Goal: Information Seeking & Learning: Find specific fact

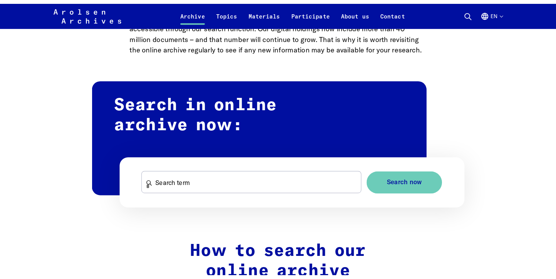
scroll to position [431, 0]
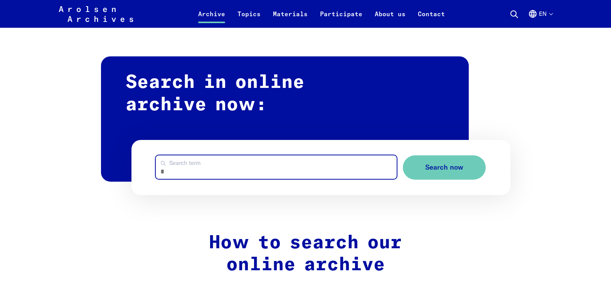
click at [313, 175] on input "Search term" at bounding box center [276, 167] width 241 height 24
type input "**********"
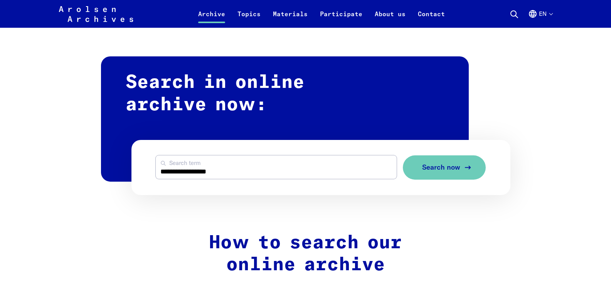
click at [463, 169] on icon "submit" at bounding box center [467, 167] width 9 height 9
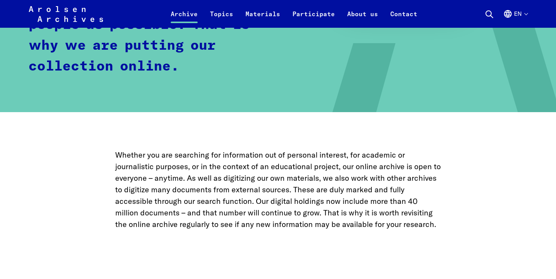
scroll to position [0, 0]
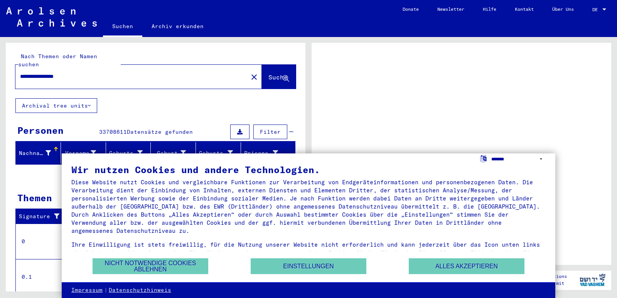
click at [501, 159] on select "**********" at bounding box center [518, 158] width 54 height 11
select select "*****"
click at [491, 153] on select "**********" at bounding box center [518, 158] width 54 height 11
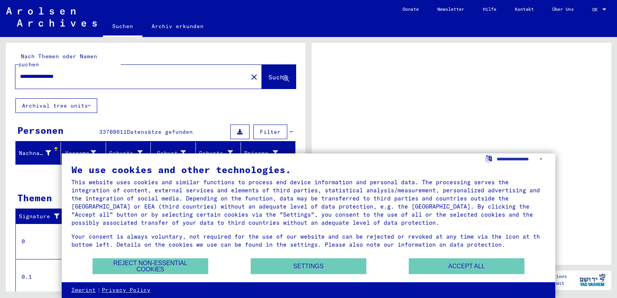
click at [504, 176] on body "**********" at bounding box center [308, 149] width 617 height 298
click at [504, 176] on div "We use cookies and other technologies. This website uses cookies and similar fu…" at bounding box center [308, 210] width 474 height 91
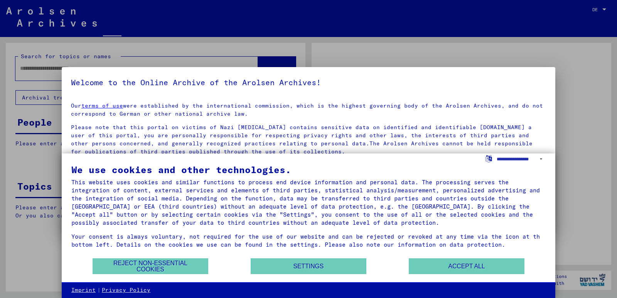
type input "**********"
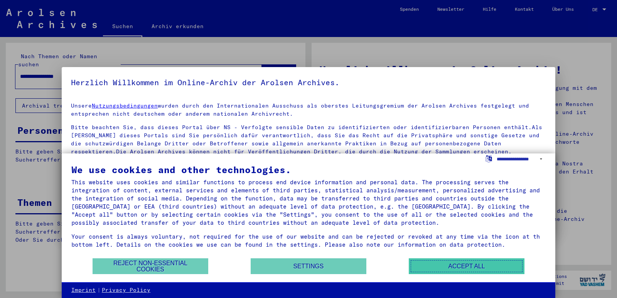
click at [439, 267] on button "Accept all" at bounding box center [467, 266] width 116 height 16
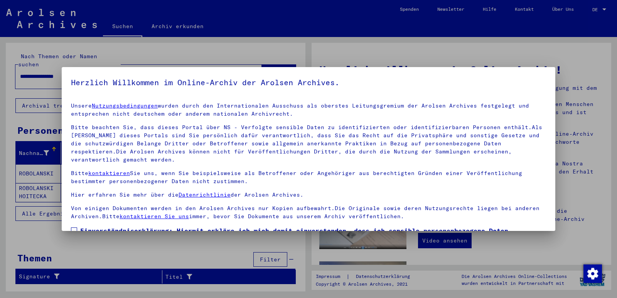
click at [550, 55] on div at bounding box center [308, 149] width 617 height 298
click at [32, 179] on div at bounding box center [308, 149] width 617 height 298
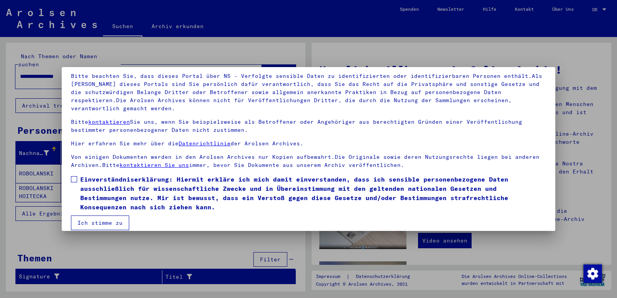
scroll to position [60, 0]
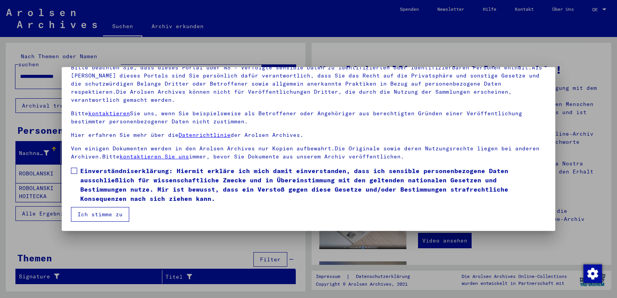
click at [77, 168] on span at bounding box center [74, 171] width 6 height 6
click at [103, 212] on button "Ich stimme zu" at bounding box center [100, 214] width 58 height 15
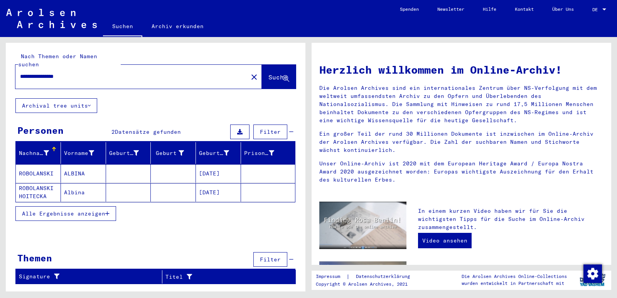
click at [42, 164] on mat-cell "ROBOLANSKI" at bounding box center [38, 173] width 45 height 19
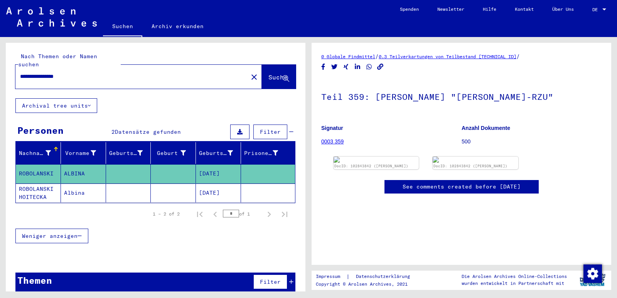
click at [327, 142] on link "0003 359" at bounding box center [332, 141] width 22 height 6
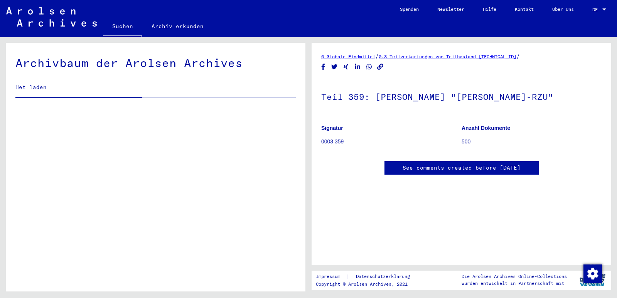
click at [327, 142] on p "0003 359" at bounding box center [391, 142] width 140 height 8
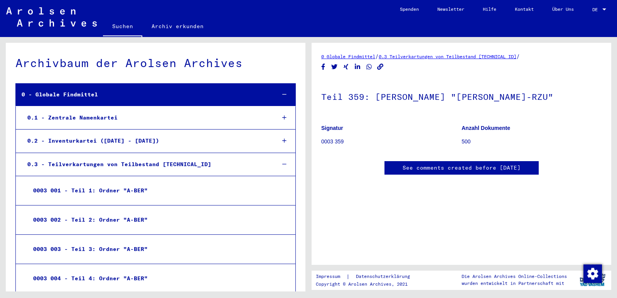
scroll to position [10534, 0]
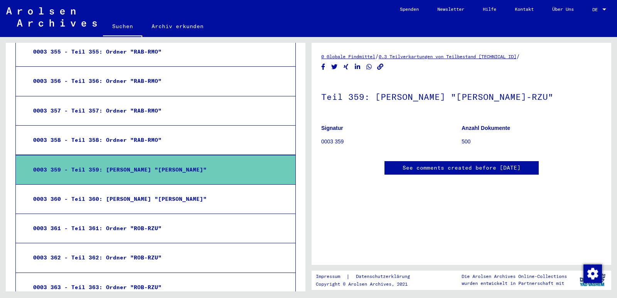
click at [138, 170] on div "0003 359 - Teil 359: [PERSON_NAME] "[PERSON_NAME]"" at bounding box center [147, 169] width 241 height 15
click at [37, 170] on div "0003 359 - Teil 359: [PERSON_NAME] "[PERSON_NAME]"" at bounding box center [147, 169] width 241 height 15
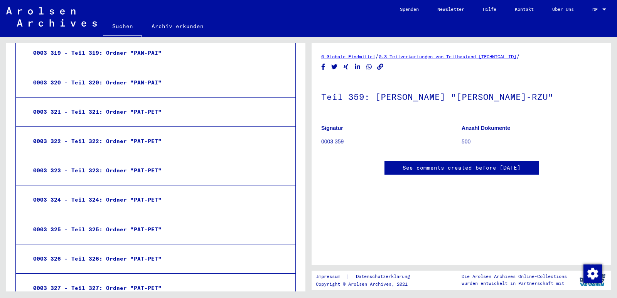
scroll to position [9455, 0]
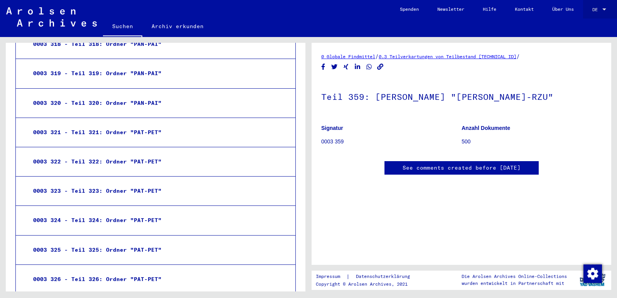
click at [592, 12] on link "DE DE" at bounding box center [600, 9] width 34 height 19
click at [601, 9] on div at bounding box center [603, 9] width 7 height 5
click at [591, 14] on span "English" at bounding box center [584, 14] width 19 height 6
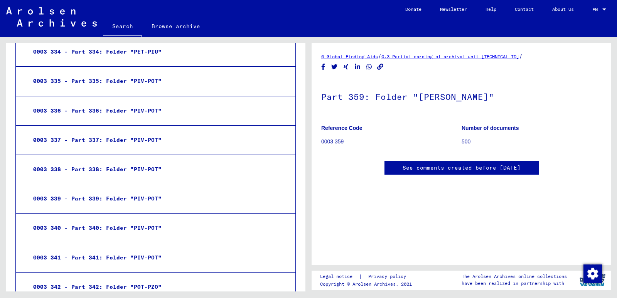
scroll to position [9901, 0]
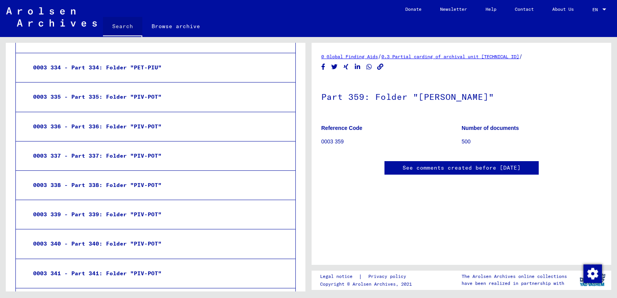
click at [127, 30] on link "Search" at bounding box center [122, 27] width 39 height 20
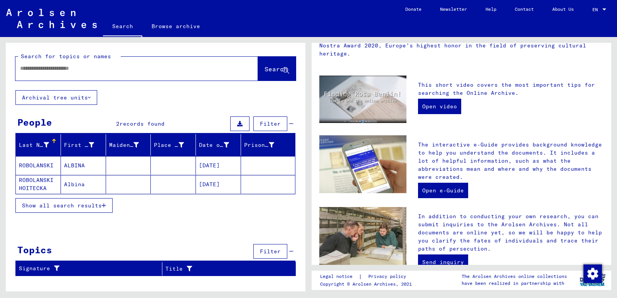
scroll to position [153, 0]
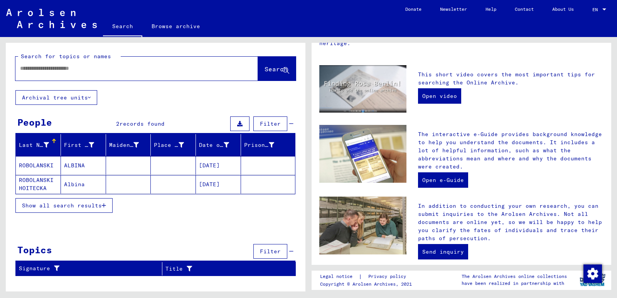
click at [327, 113] on div "Welcome to the Online Archive of the Arolsen Archives! The Arolsen Archives are…" at bounding box center [461, 129] width 284 height 454
click at [43, 187] on mat-cell "ROBOLANSKI HOITECKA" at bounding box center [38, 184] width 45 height 19
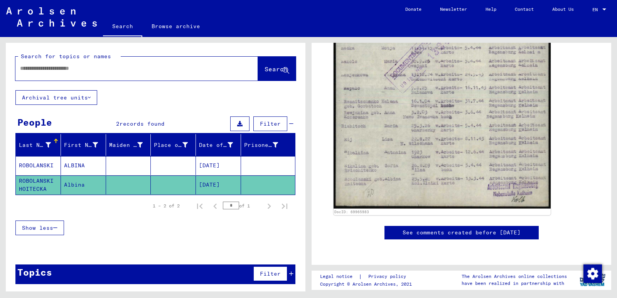
scroll to position [324, 0]
click at [41, 164] on mat-cell "ROBOLANSKI" at bounding box center [38, 165] width 45 height 19
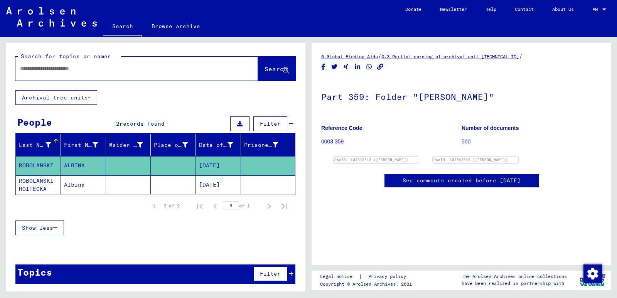
click at [339, 142] on link "0003 359" at bounding box center [332, 141] width 22 height 6
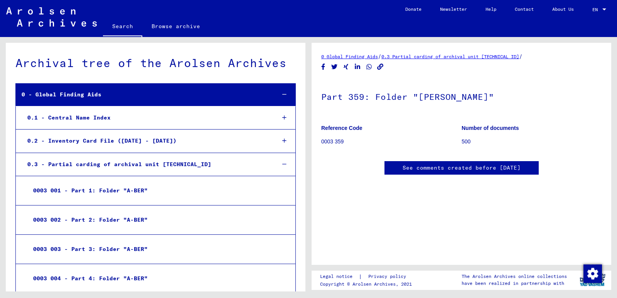
scroll to position [10534, 0]
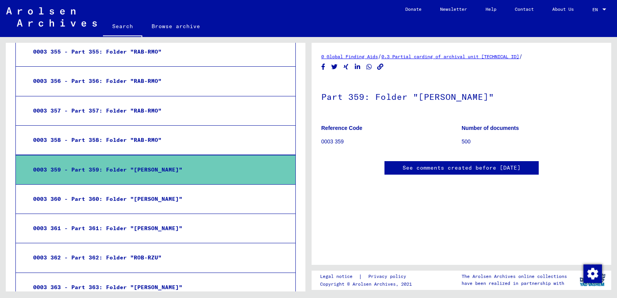
click at [339, 142] on p "0003 359" at bounding box center [391, 142] width 140 height 8
click at [173, 168] on div "0003 359 - Part 359: Folder "[PERSON_NAME]"" at bounding box center [147, 169] width 241 height 15
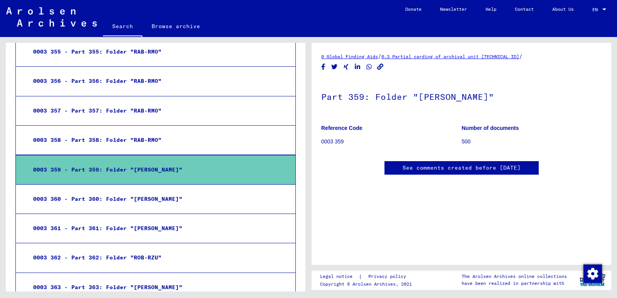
click at [173, 168] on div "0003 359 - Part 359: Folder "[PERSON_NAME]"" at bounding box center [147, 169] width 241 height 15
click at [461, 138] on p "500" at bounding box center [531, 142] width 140 height 8
click at [478, 125] on b "Number of documents" at bounding box center [489, 128] width 57 height 6
click at [419, 79] on h1 "Part 359: Folder "[PERSON_NAME]"" at bounding box center [461, 96] width 280 height 34
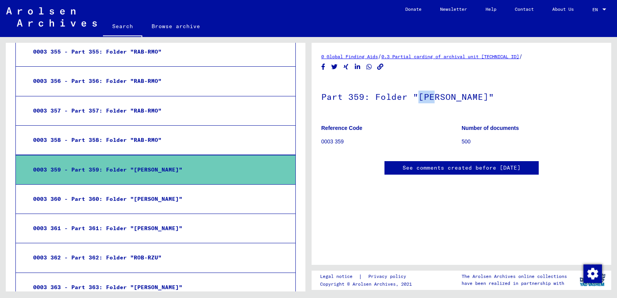
click at [419, 79] on h1 "Part 359: Folder "[PERSON_NAME]"" at bounding box center [461, 96] width 280 height 34
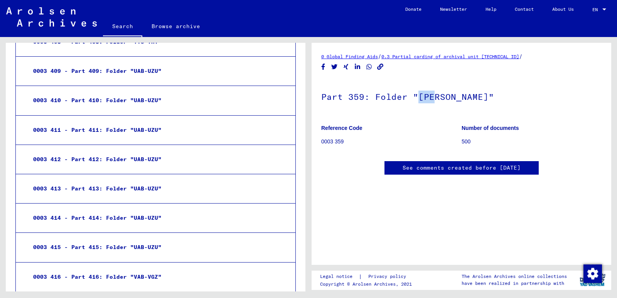
scroll to position [12680, 0]
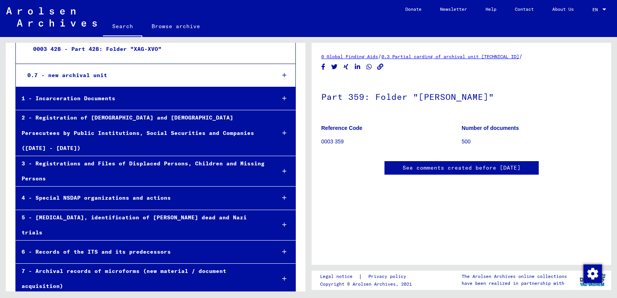
click at [175, 190] on div "4 - Special NSDAP organizations and actions" at bounding box center [142, 197] width 253 height 15
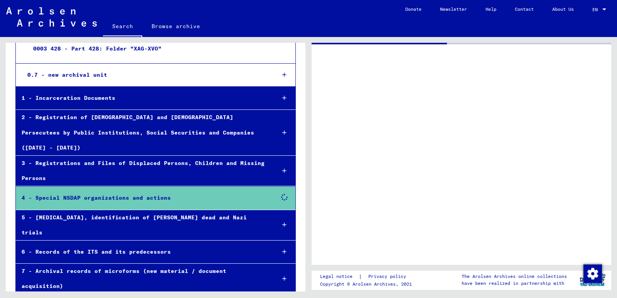
scroll to position [12680, 0]
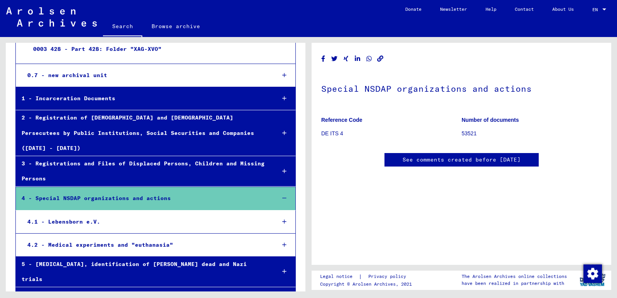
click at [175, 191] on div "4 - Special NSDAP organizations and actions" at bounding box center [142, 198] width 253 height 15
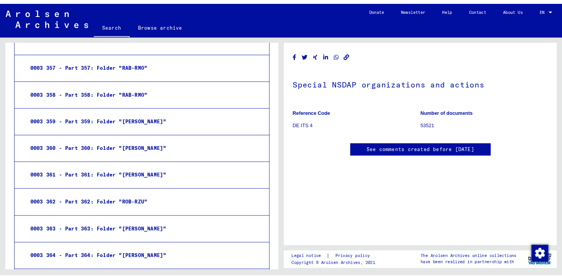
scroll to position [10558, 0]
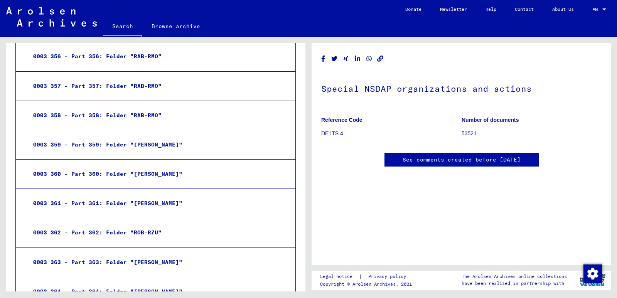
click at [143, 148] on div "0003 359 - Part 359: Folder "[PERSON_NAME]"" at bounding box center [147, 144] width 241 height 15
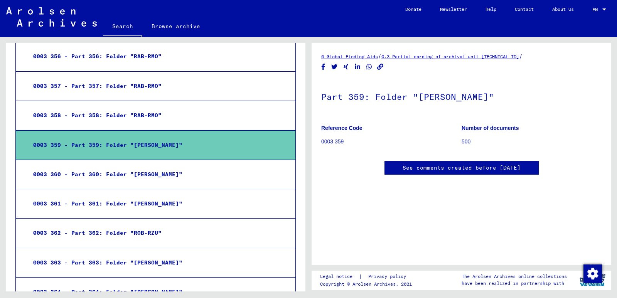
click at [323, 142] on p "0003 359" at bounding box center [391, 142] width 140 height 8
click at [202, 181] on div "0003 360 - Part 360: Folder "[PERSON_NAME]"" at bounding box center [147, 174] width 241 height 15
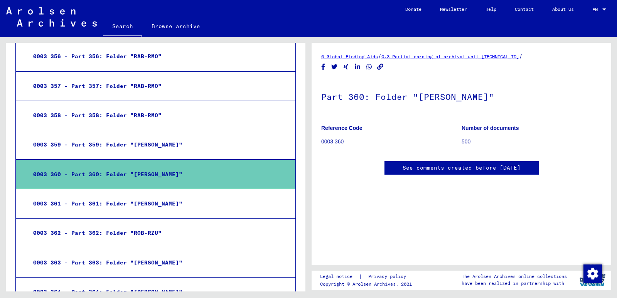
click at [512, 127] on b "Number of documents" at bounding box center [489, 128] width 57 height 6
click at [436, 56] on link "0.3 Partial carding of archival unit [TECHNICAL_ID]" at bounding box center [450, 57] width 138 height 6
click at [463, 167] on link "See comments created before [DATE]" at bounding box center [461, 168] width 118 height 8
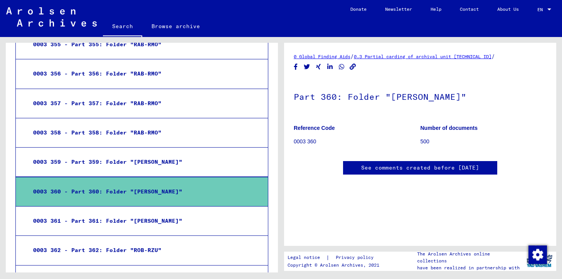
scroll to position [10576, 0]
